Goal: Task Accomplishment & Management: Complete application form

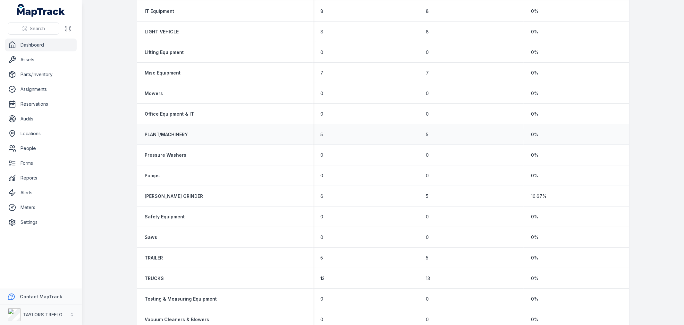
scroll to position [606, 0]
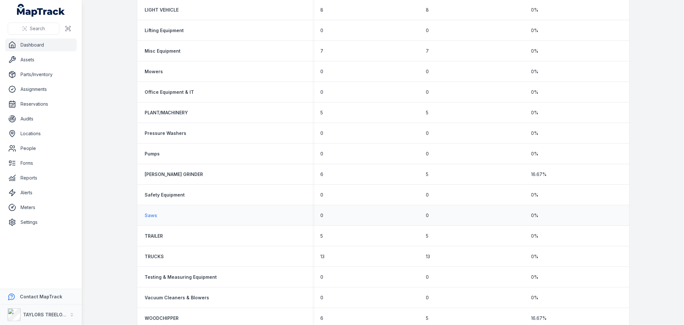
click at [151, 212] on strong "Saws" at bounding box center [151, 215] width 13 height 6
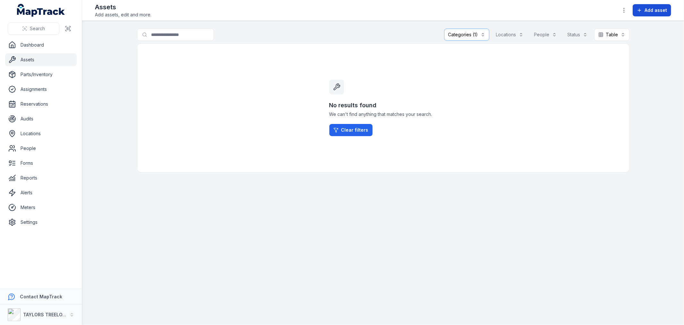
click at [658, 11] on span "Add asset" at bounding box center [656, 10] width 22 height 6
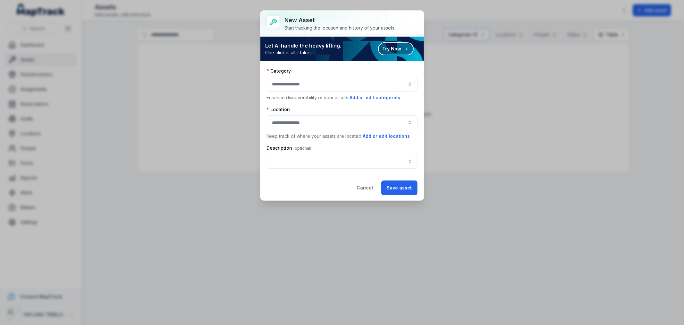
click at [364, 85] on div at bounding box center [342, 84] width 151 height 15
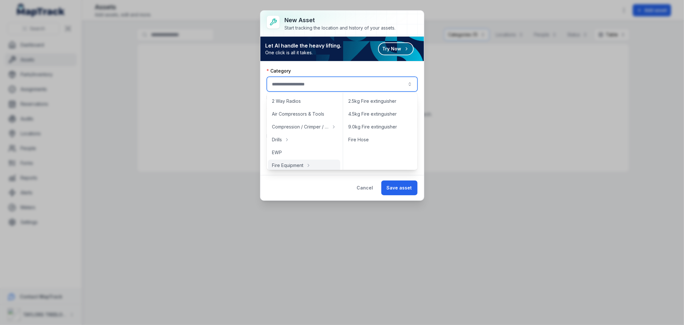
click at [530, 238] on div "New asset Start tracking the location and history of your assets. Let AI handle…" at bounding box center [342, 162] width 684 height 325
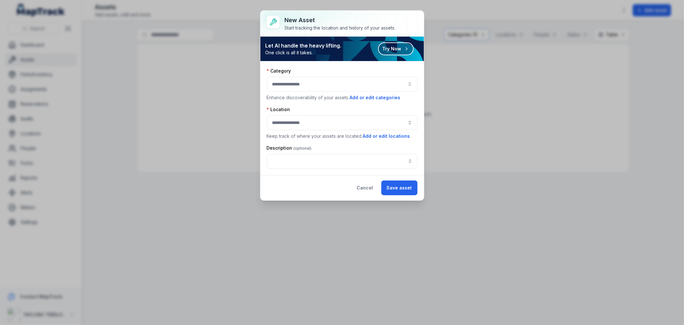
click at [540, 6] on div "New asset Start tracking the location and history of your assets. Let AI handle…" at bounding box center [342, 162] width 684 height 325
click at [370, 185] on button "Cancel" at bounding box center [365, 187] width 27 height 15
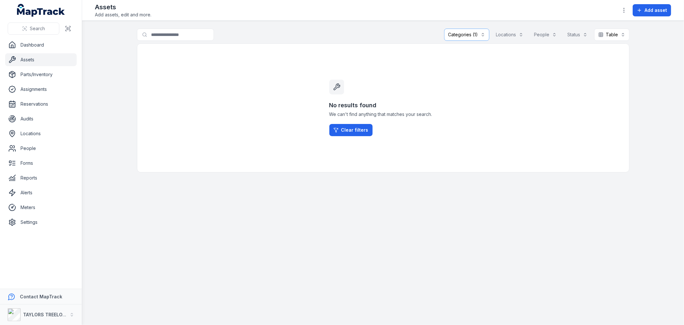
click at [27, 59] on link "Assets" at bounding box center [41, 59] width 72 height 13
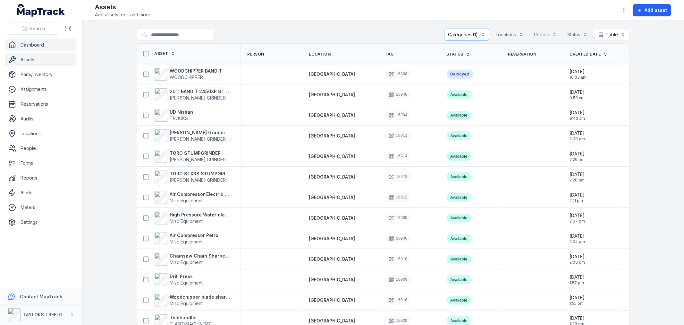
click at [26, 46] on link "Dashboard" at bounding box center [41, 45] width 72 height 13
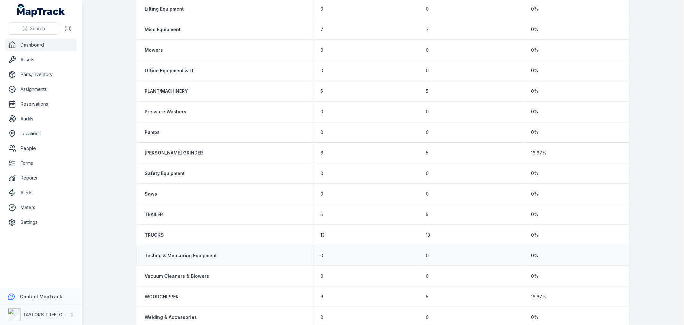
scroll to position [637, 0]
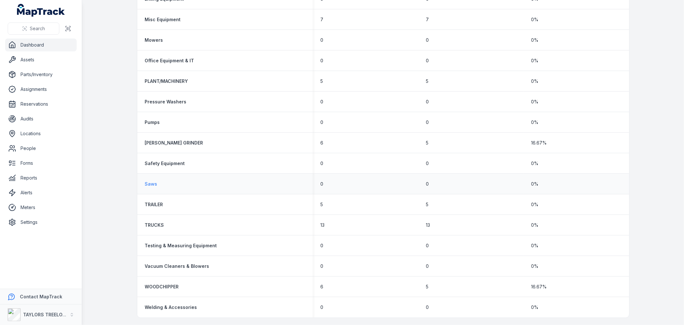
click at [145, 181] on strong "Saws" at bounding box center [151, 184] width 13 height 6
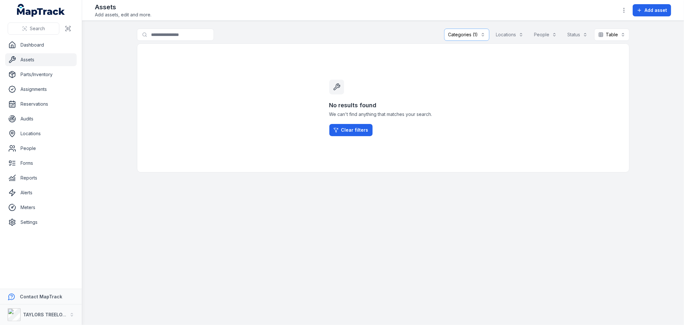
click at [466, 36] on div "Categories (1)" at bounding box center [466, 35] width 45 height 12
click at [527, 75] on div "No results found We can't find anything that matches your search. Clear filters" at bounding box center [383, 107] width 493 height 129
click at [656, 8] on span "Add asset" at bounding box center [656, 10] width 22 height 6
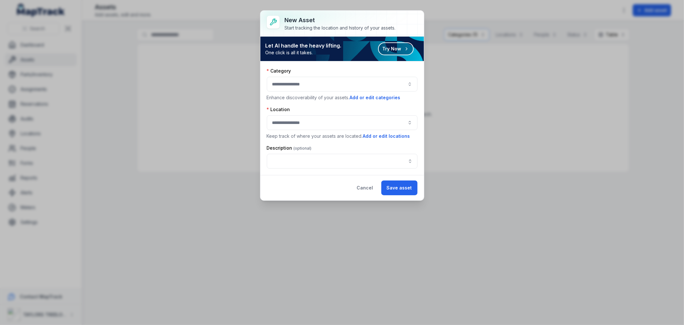
click at [363, 85] on div at bounding box center [342, 84] width 151 height 15
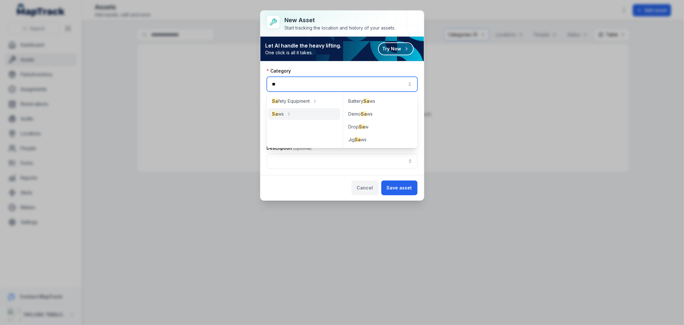
type input "**"
click at [368, 189] on button "Cancel" at bounding box center [365, 187] width 27 height 15
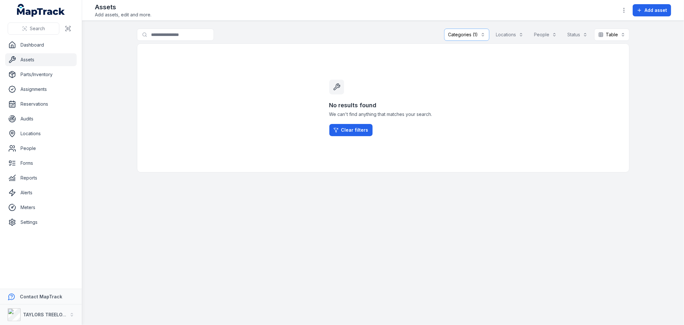
drag, startPoint x: 511, startPoint y: 216, endPoint x: 515, endPoint y: 205, distance: 12.0
click at [510, 215] on main "**********" at bounding box center [383, 173] width 602 height 304
click at [29, 60] on link "Assets" at bounding box center [41, 59] width 72 height 13
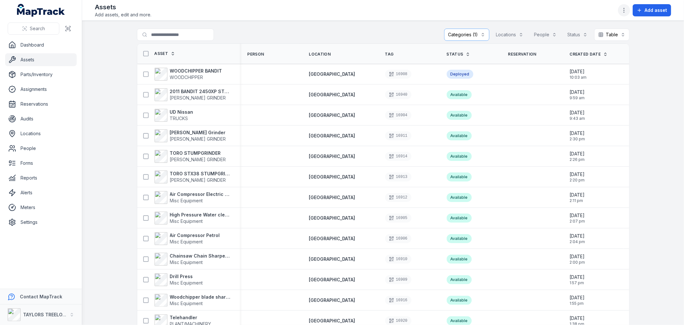
click at [623, 12] on icon "button" at bounding box center [624, 10] width 6 height 6
click at [655, 11] on div "Add asset" at bounding box center [644, 10] width 53 height 12
click at [655, 11] on span "Add asset" at bounding box center [656, 10] width 22 height 6
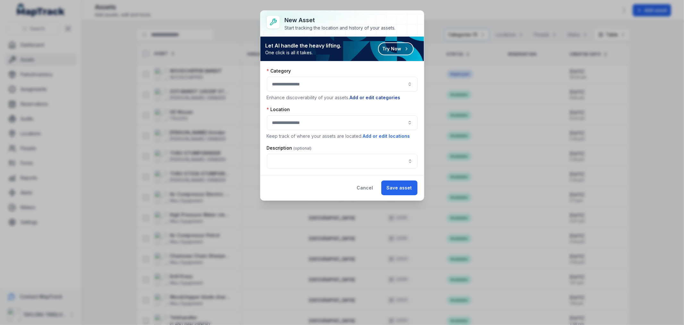
click at [356, 97] on button "Add or edit categories" at bounding box center [375, 97] width 51 height 7
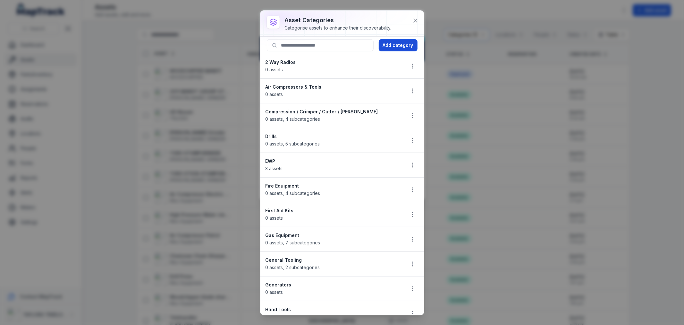
click at [397, 45] on button "Add category" at bounding box center [398, 45] width 39 height 12
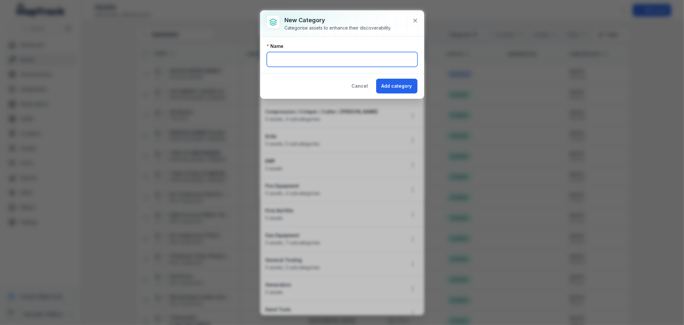
click at [330, 56] on input "text" at bounding box center [342, 59] width 151 height 15
type input "********"
click at [390, 91] on button "Add category" at bounding box center [396, 86] width 41 height 15
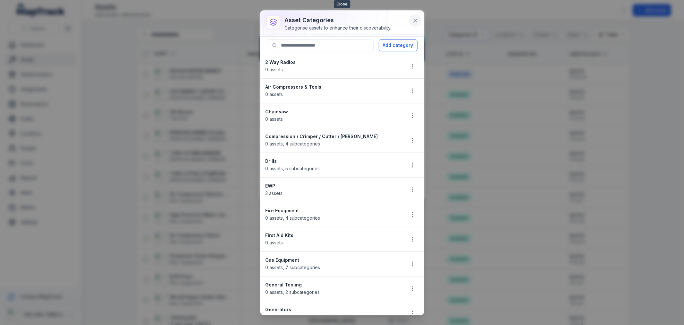
click at [414, 22] on icon at bounding box center [415, 20] width 3 height 3
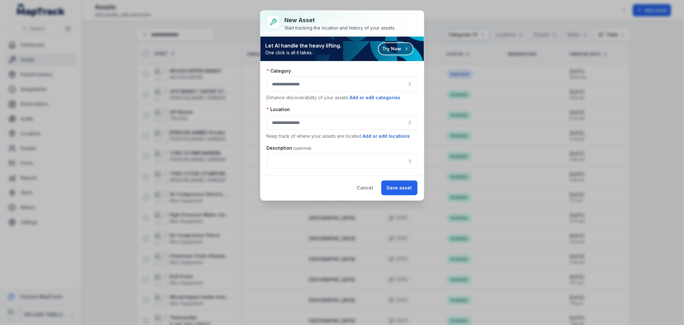
drag, startPoint x: 648, startPoint y: 96, endPoint x: 491, endPoint y: 147, distance: 164.8
click at [647, 96] on div "New asset Start tracking the location and history of your assets. Let AI handle…" at bounding box center [342, 162] width 684 height 325
click at [373, 188] on button "Cancel" at bounding box center [365, 187] width 27 height 15
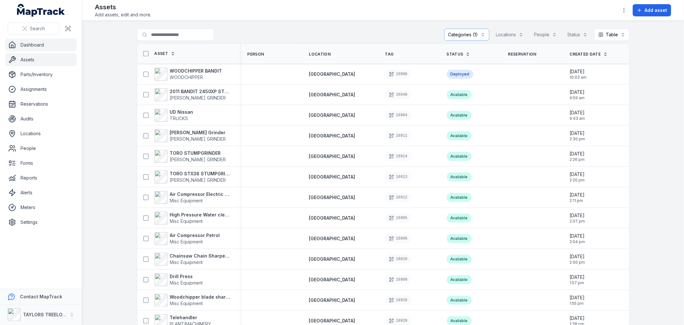
drag, startPoint x: 28, startPoint y: 46, endPoint x: 33, endPoint y: 43, distance: 5.9
click at [28, 46] on link "Dashboard" at bounding box center [41, 45] width 72 height 13
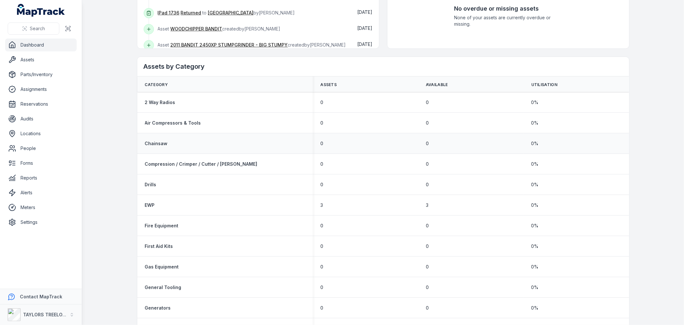
scroll to position [249, 0]
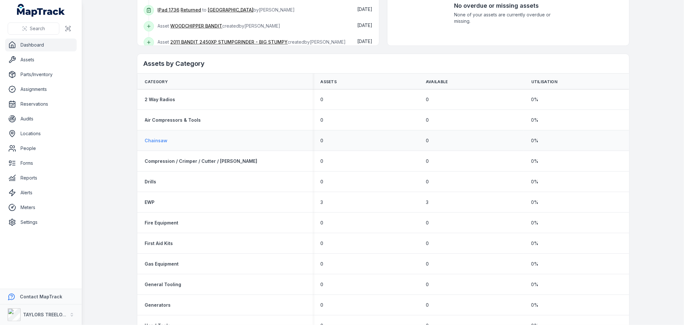
click at [158, 141] on strong "Chainsaw" at bounding box center [156, 140] width 23 height 6
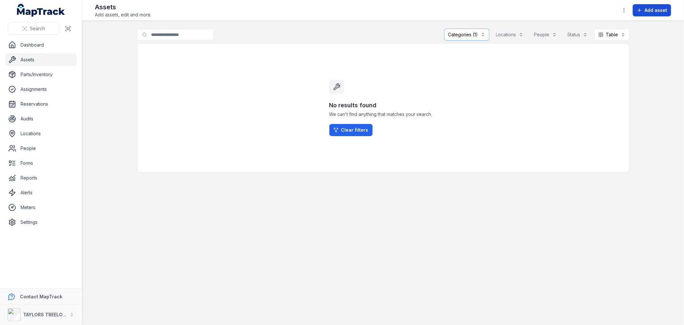
click at [646, 11] on span "Add asset" at bounding box center [656, 10] width 22 height 6
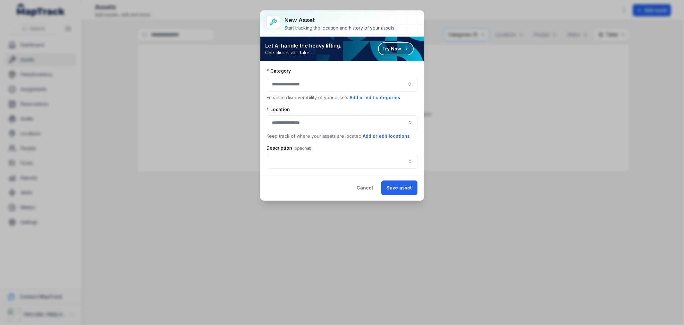
click at [373, 88] on div at bounding box center [342, 84] width 151 height 15
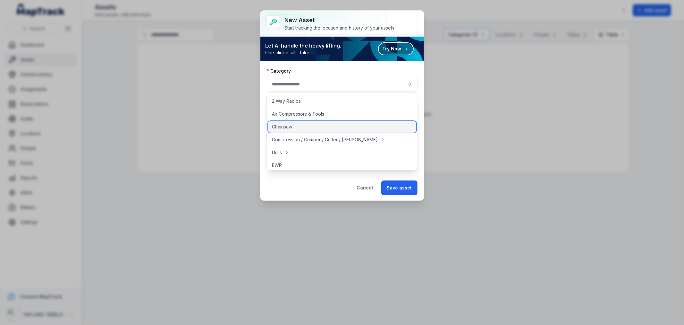
click at [296, 125] on div "Chainsaw" at bounding box center [342, 127] width 148 height 12
type input "********"
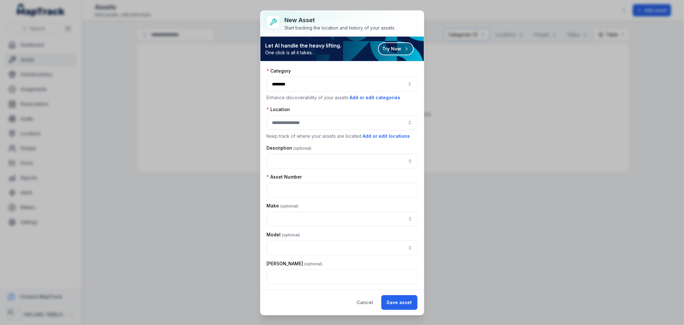
click at [314, 120] on div at bounding box center [342, 122] width 151 height 15
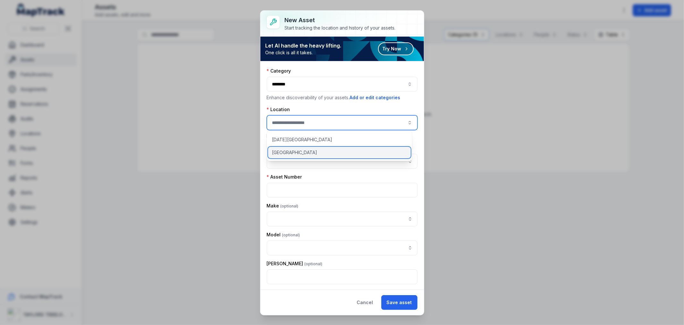
click at [296, 152] on span "[GEOGRAPHIC_DATA]" at bounding box center [294, 152] width 45 height 6
type input "**********"
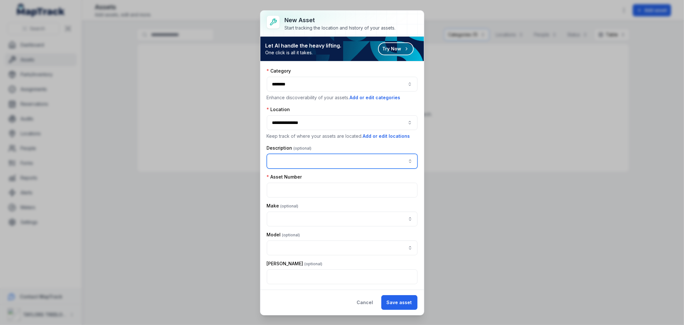
click at [330, 159] on input "asset-add:description-label" at bounding box center [342, 161] width 151 height 15
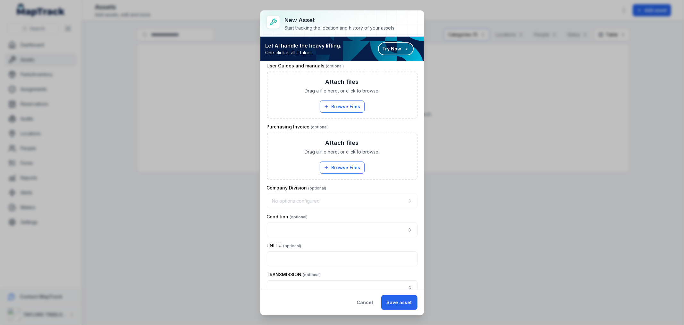
scroll to position [735, 0]
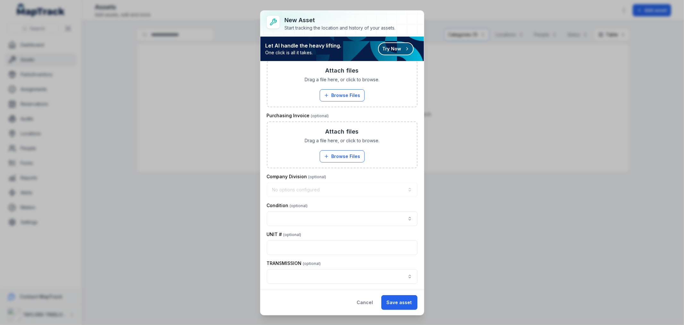
click at [400, 48] on button "Try Now" at bounding box center [396, 48] width 36 height 13
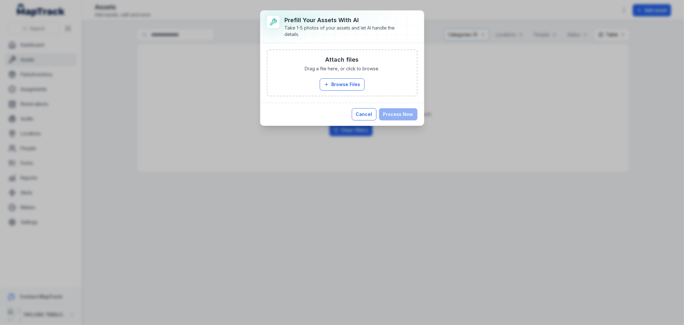
click at [362, 115] on button "Cancel" at bounding box center [364, 114] width 25 height 12
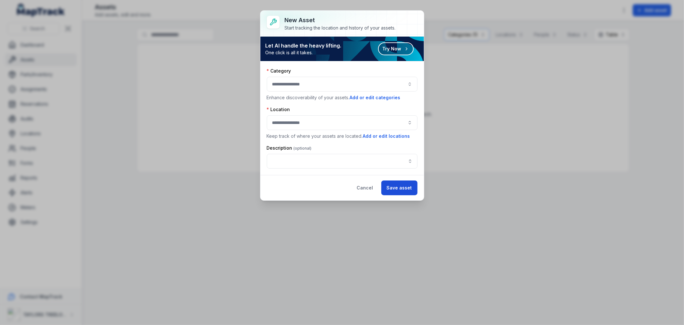
click at [399, 187] on button "Save asset" at bounding box center [400, 187] width 36 height 15
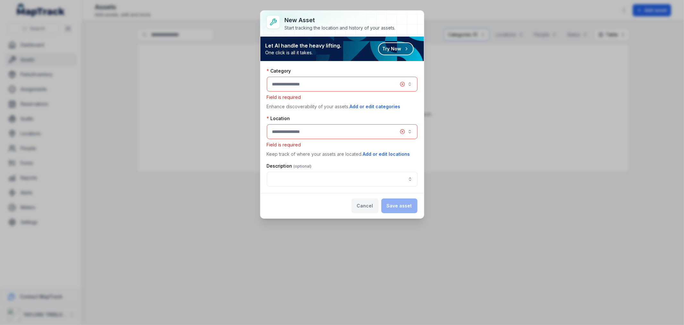
click at [365, 203] on button "Cancel" at bounding box center [365, 205] width 27 height 15
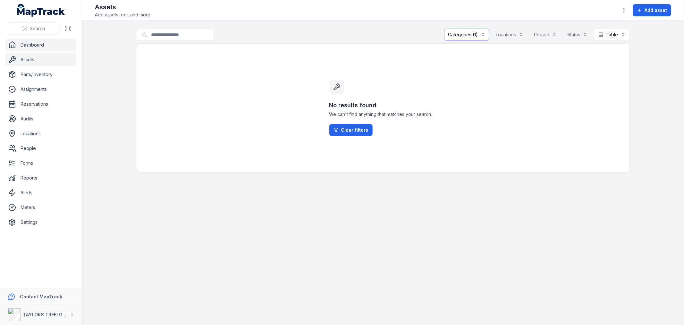
click at [35, 43] on link "Dashboard" at bounding box center [41, 45] width 72 height 13
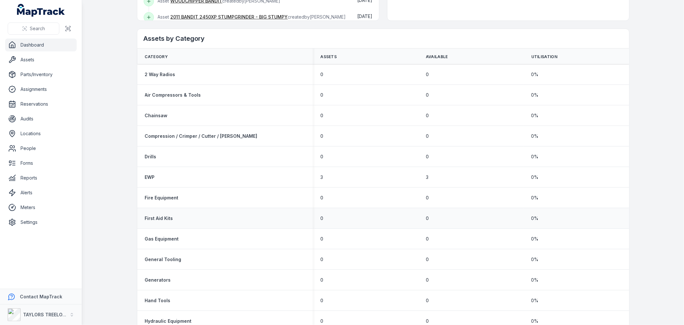
scroll to position [285, 0]
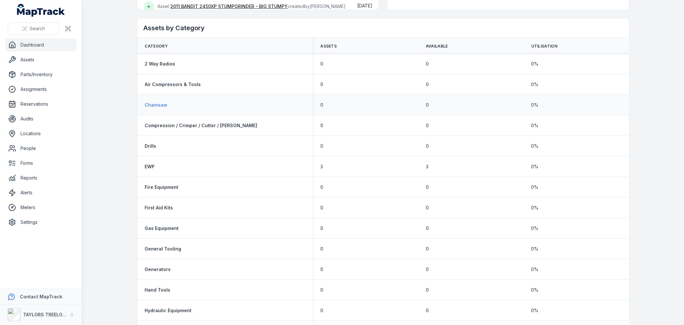
click at [146, 105] on strong "Chainsaw" at bounding box center [156, 105] width 23 height 6
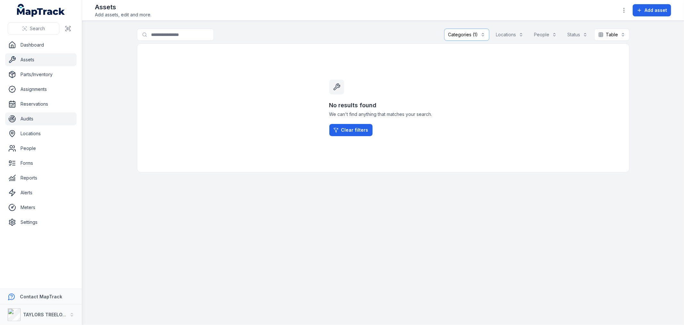
click at [27, 118] on link "Audits" at bounding box center [41, 118] width 72 height 13
click at [660, 11] on span "Add audit" at bounding box center [656, 10] width 21 height 6
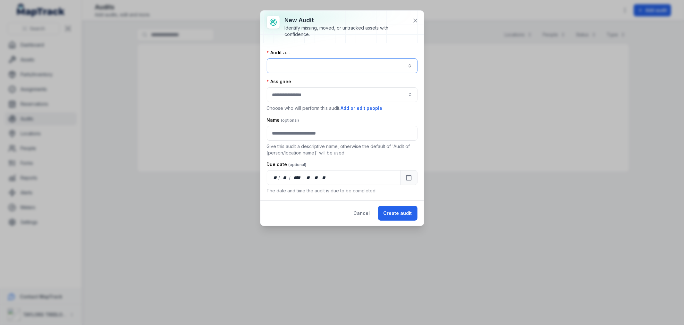
click at [337, 64] on button "button" at bounding box center [342, 65] width 151 height 15
click at [304, 95] on div "A location" at bounding box center [346, 95] width 130 height 6
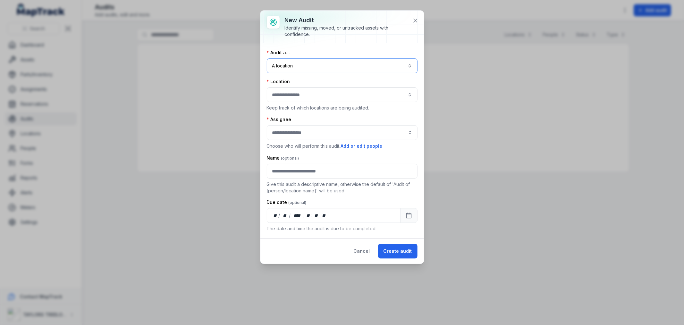
click at [319, 95] on div at bounding box center [342, 94] width 151 height 15
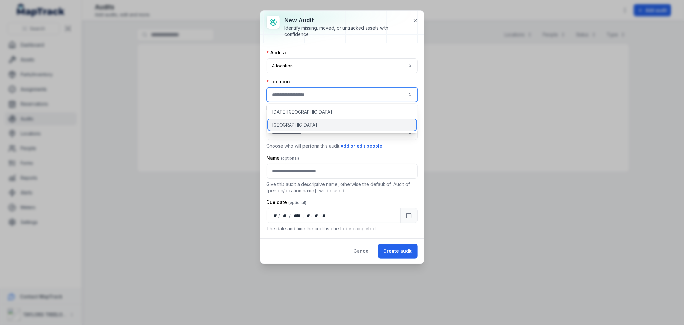
click at [298, 123] on span "[GEOGRAPHIC_DATA]" at bounding box center [294, 125] width 45 height 6
type input "**********"
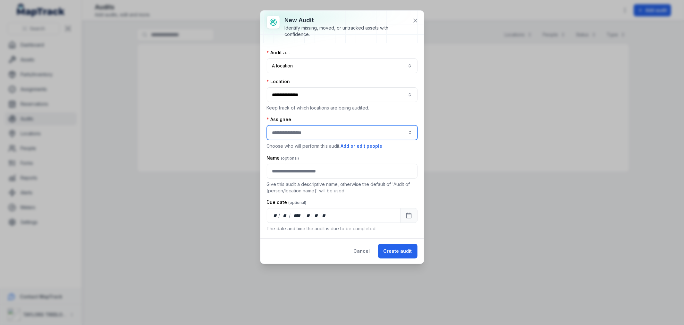
click at [315, 133] on input "audit-add:assignee_id-label" at bounding box center [342, 132] width 151 height 15
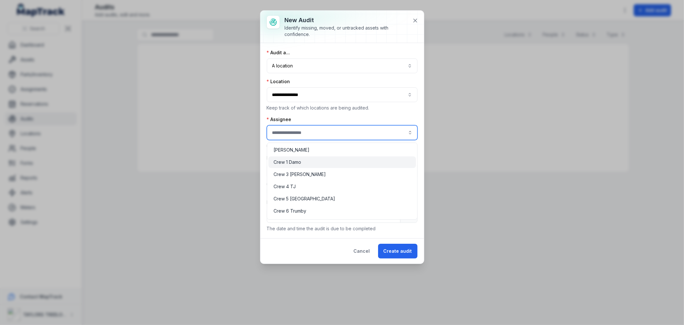
type input "**********"
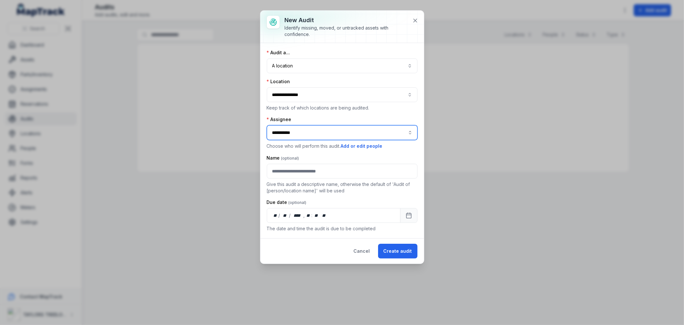
click at [296, 161] on span "Crew 1 Damo" at bounding box center [288, 162] width 28 height 6
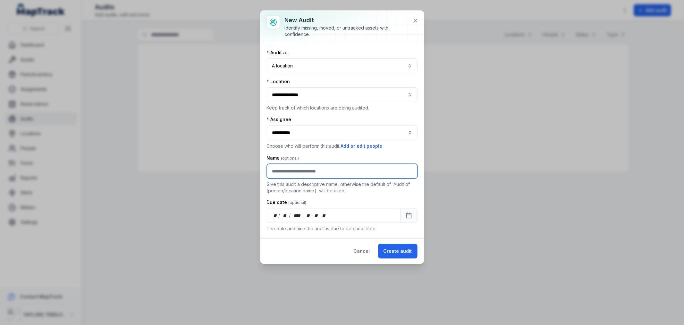
click at [343, 173] on input "text" at bounding box center [342, 171] width 151 height 15
click at [412, 17] on button at bounding box center [415, 20] width 12 height 12
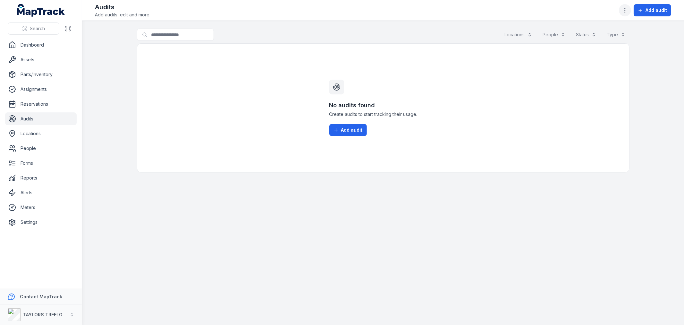
click at [630, 14] on button "button" at bounding box center [625, 10] width 12 height 12
click at [642, 74] on div "Toggle Navigation Audits Add audits, edit and more. Add audit Search for audits…" at bounding box center [383, 162] width 602 height 325
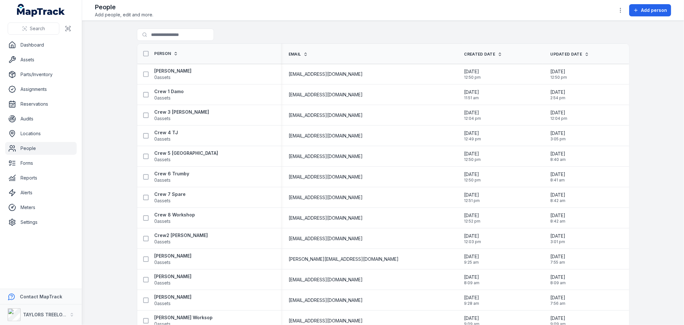
scroll to position [425, 0]
